Goal: Find specific page/section

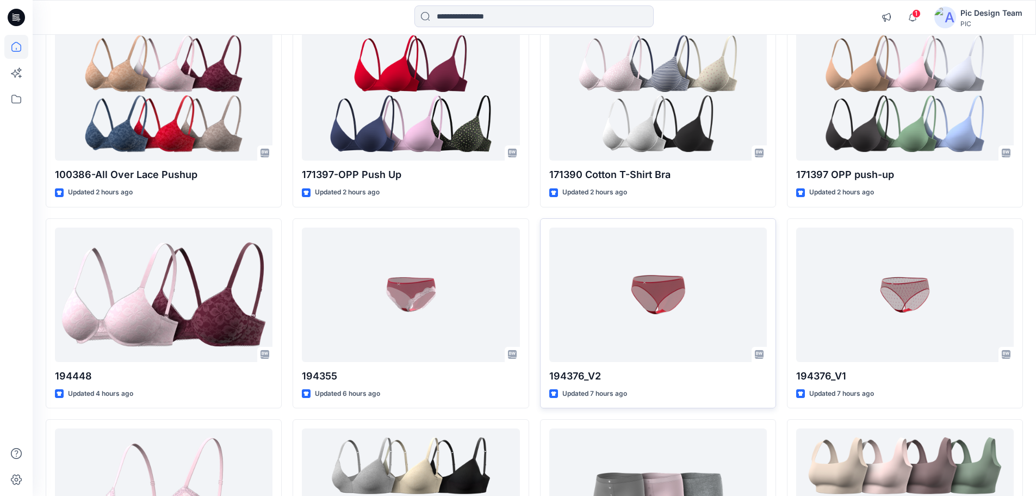
scroll to position [355, 0]
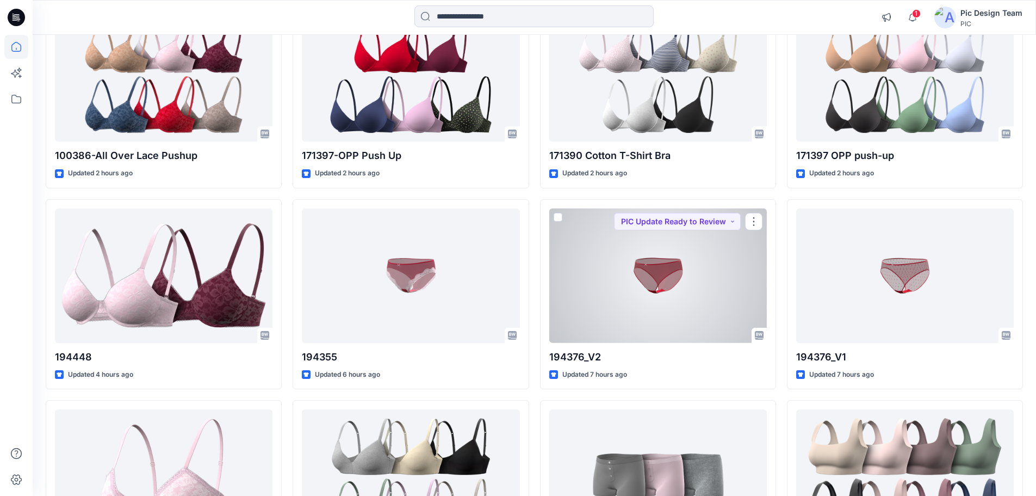
click at [700, 305] on div at bounding box center [658, 275] width 218 height 134
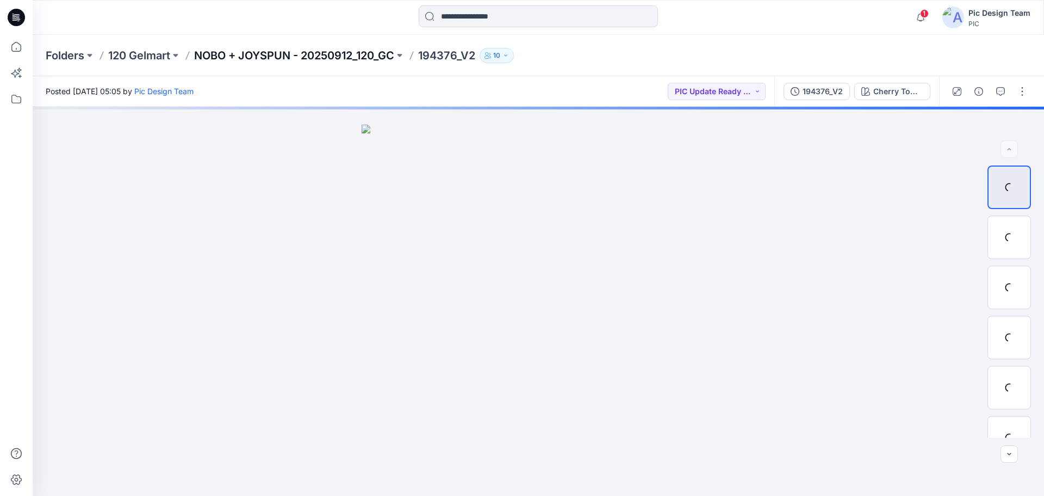
click at [262, 56] on p "NOBO + JOYSPUN - 20250912_120_GC" at bounding box center [294, 55] width 200 height 15
